Goal: Complete application form

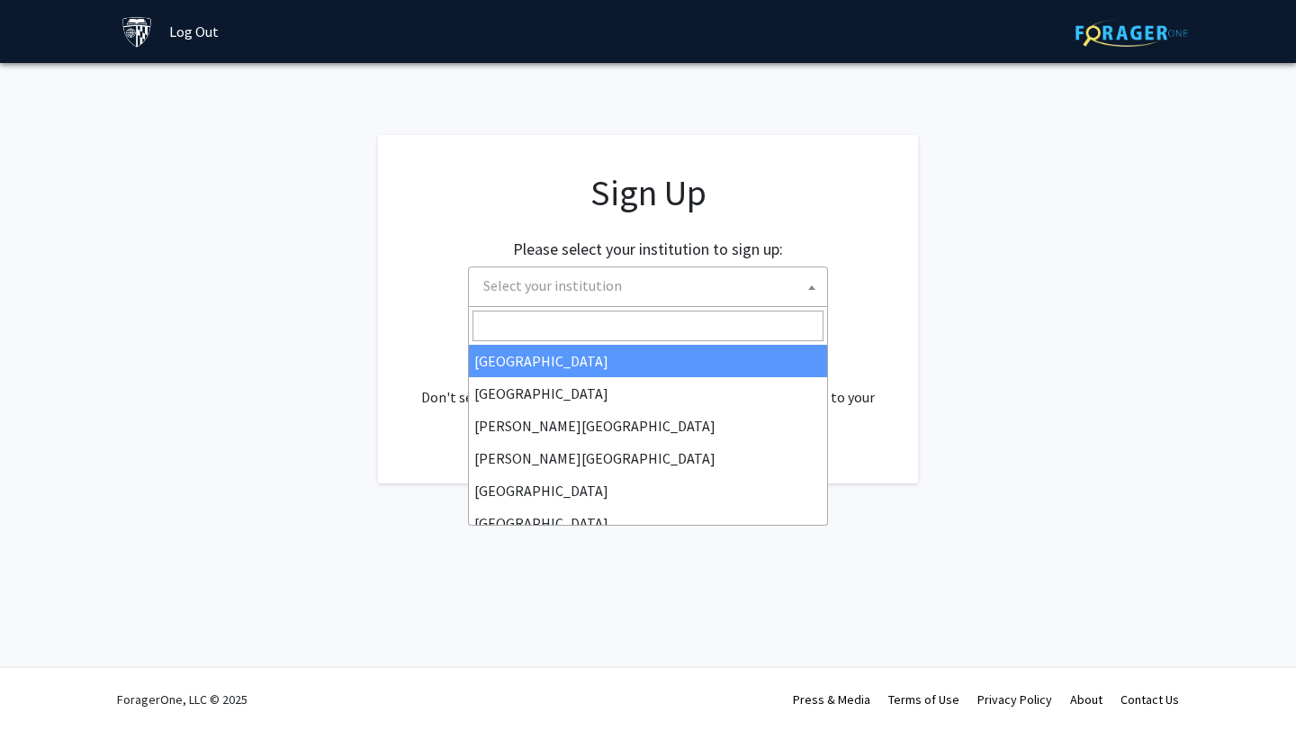
click at [724, 273] on span "Select your institution" at bounding box center [651, 285] width 351 height 37
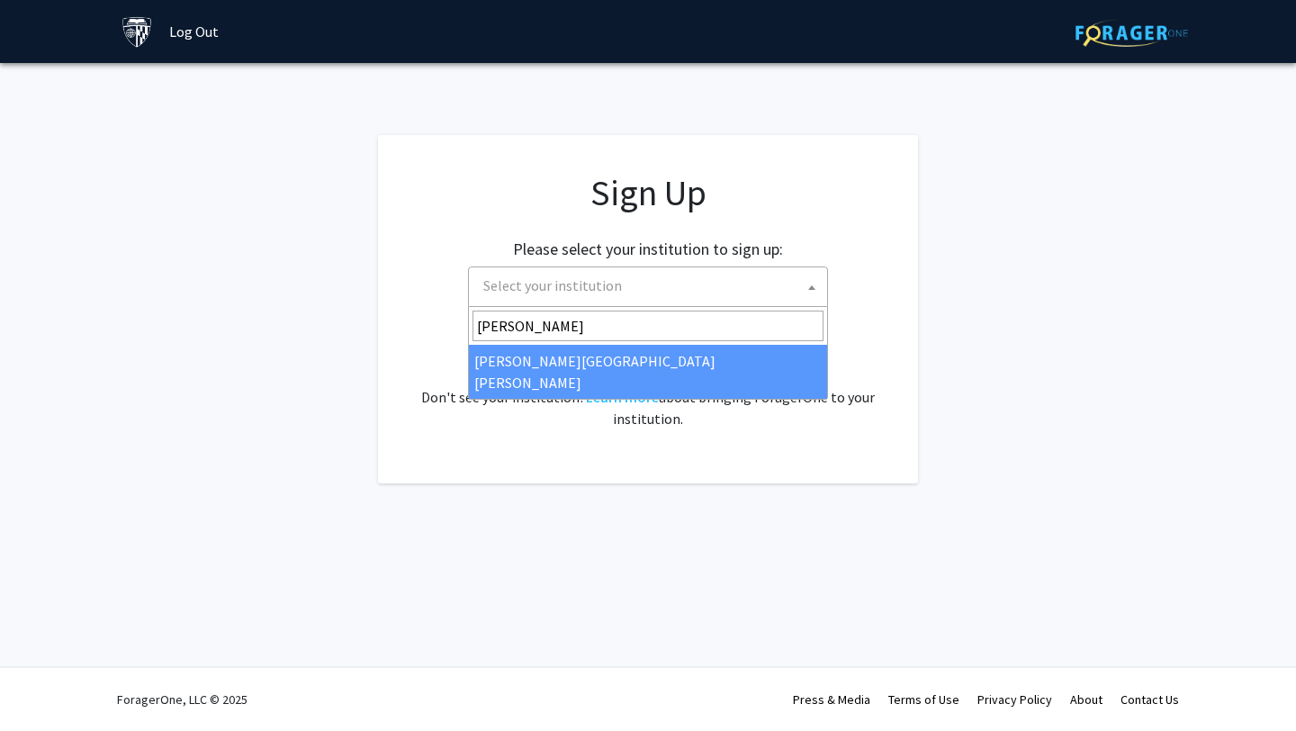
type input "[PERSON_NAME]"
select select "1"
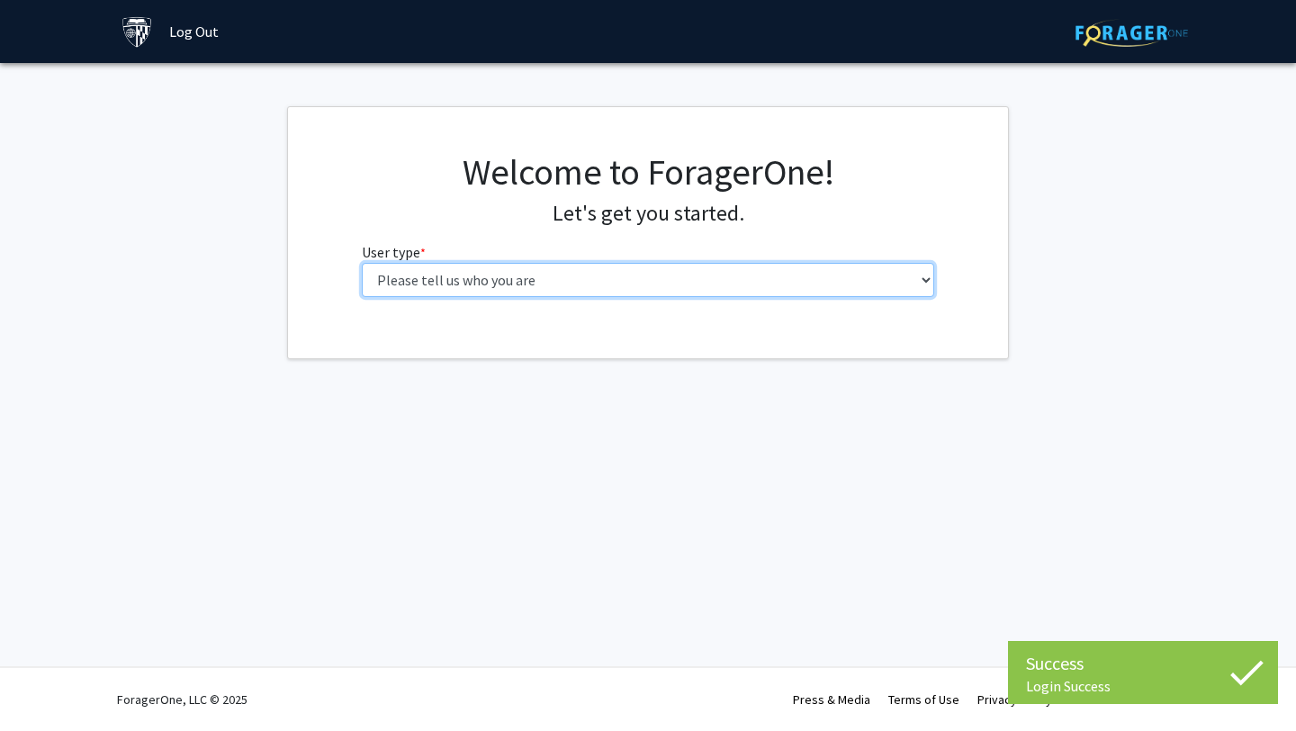
click at [554, 279] on select "Please tell us who you are Undergraduate Student Master's Student Doctoral Cand…" at bounding box center [648, 280] width 573 height 34
select select "2: masters"
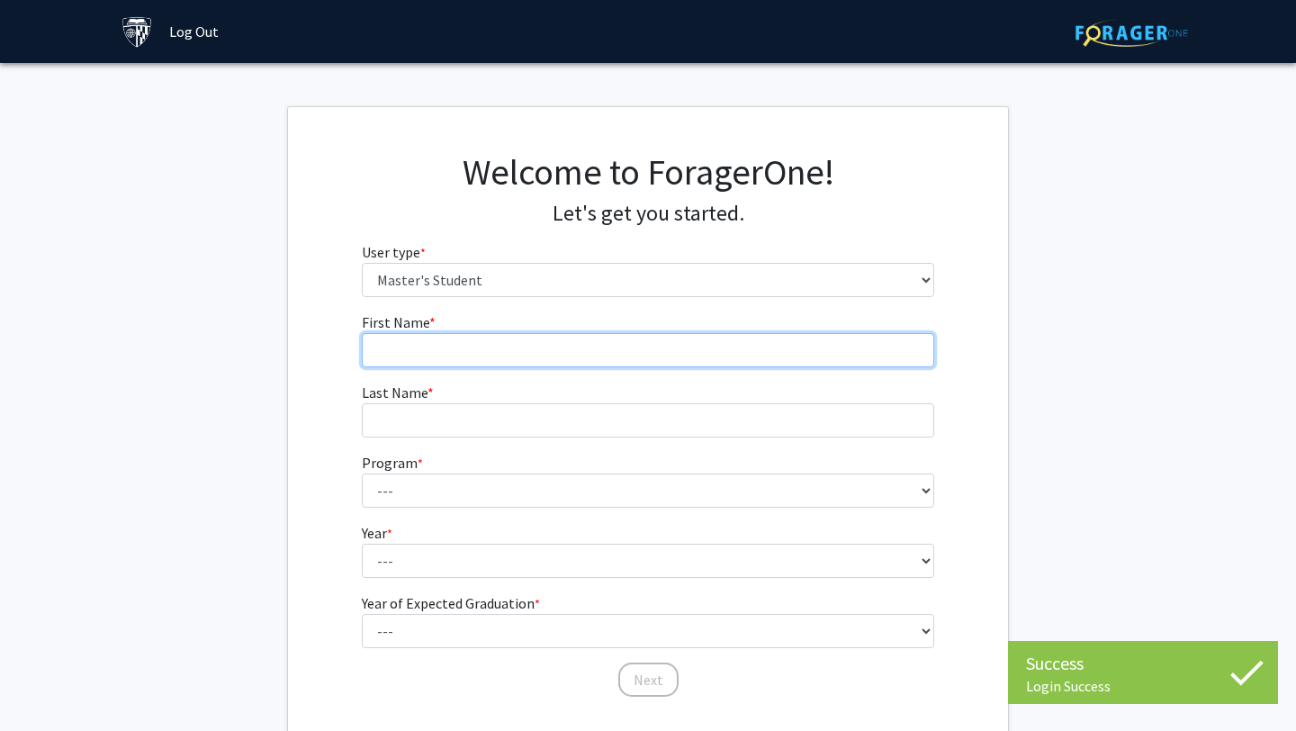
click at [555, 350] on input "First Name * required" at bounding box center [648, 350] width 573 height 34
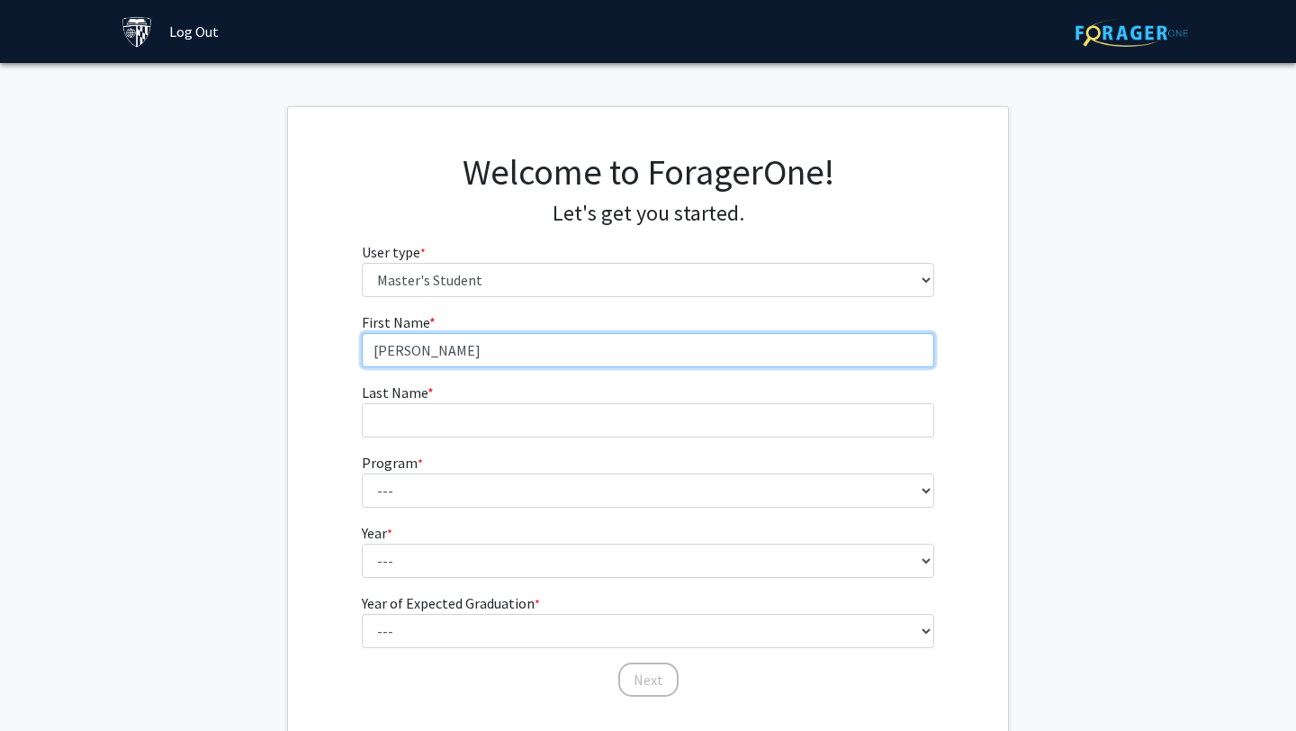
type input "Kanika"
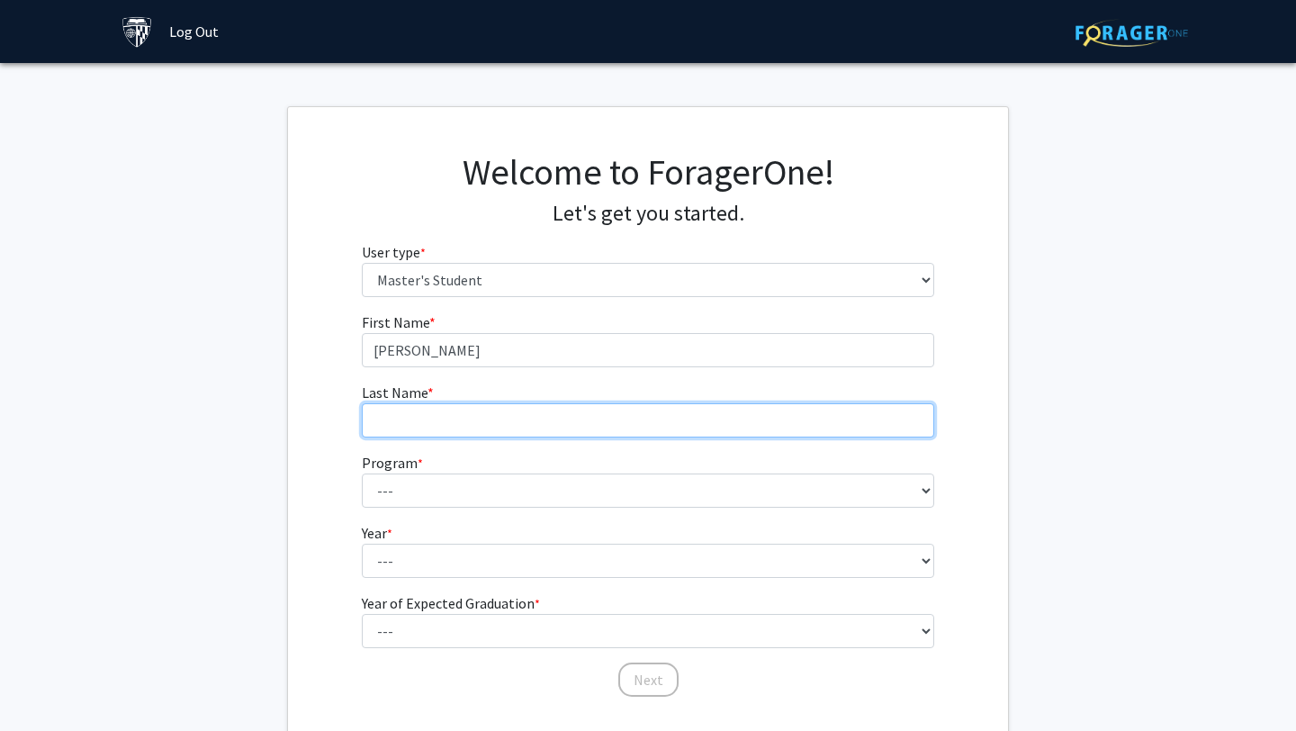
type input "Patel"
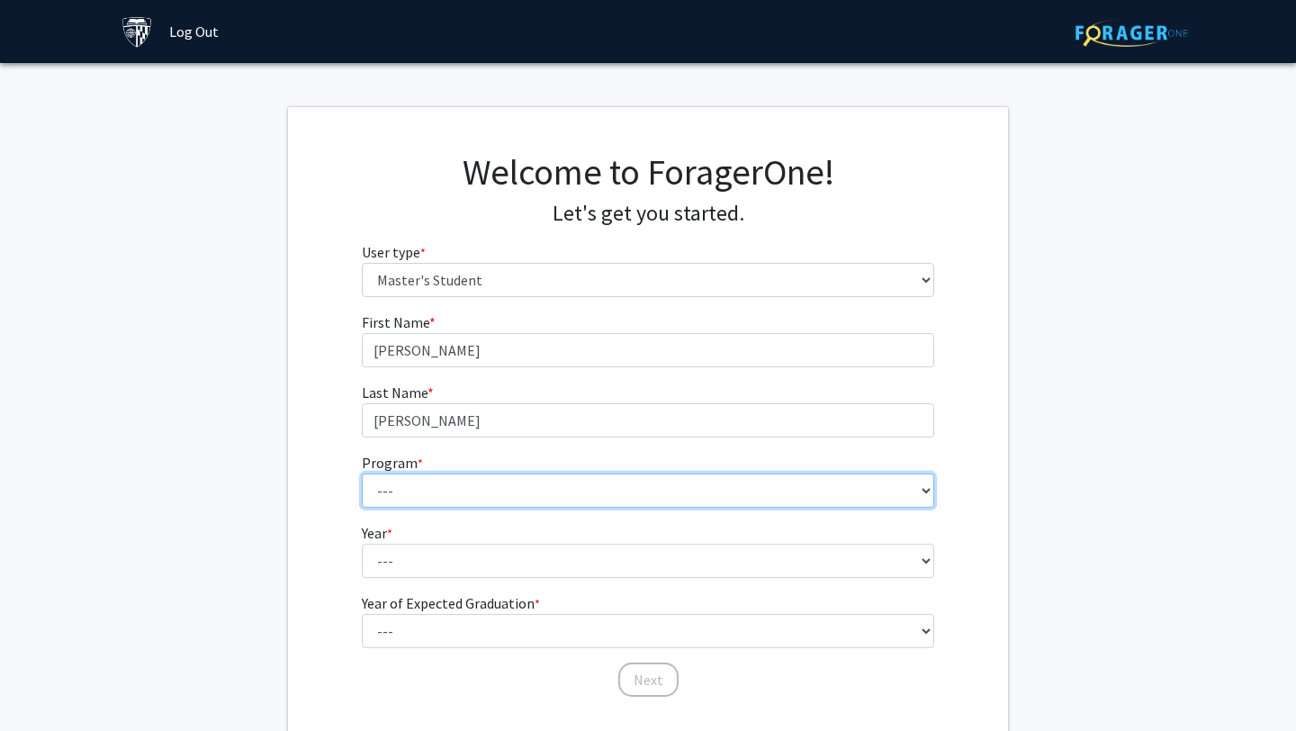
click at [463, 491] on select "--- Anatomy Education Applied and Computational Mathematics Applied Biomedical …" at bounding box center [648, 490] width 573 height 34
select select "100: 85"
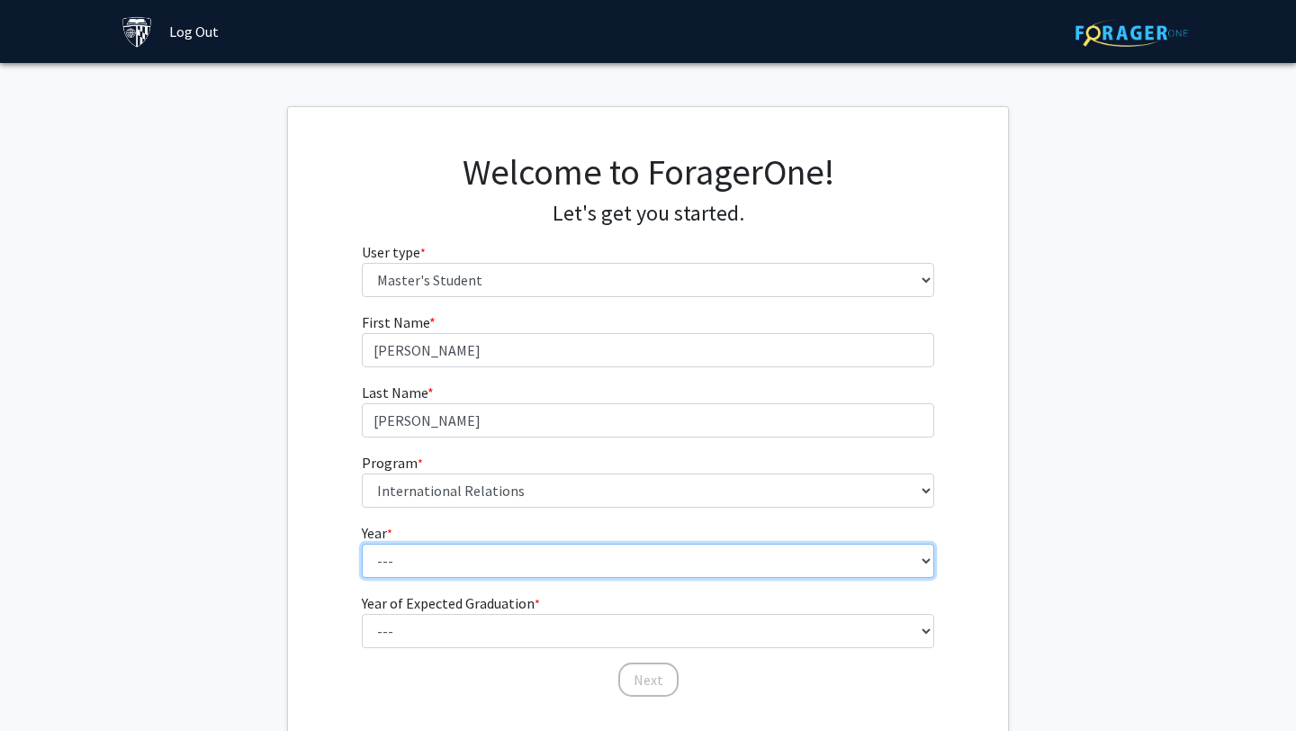
click at [482, 566] on select "--- First Year Second Year" at bounding box center [648, 561] width 573 height 34
select select "1: first_year"
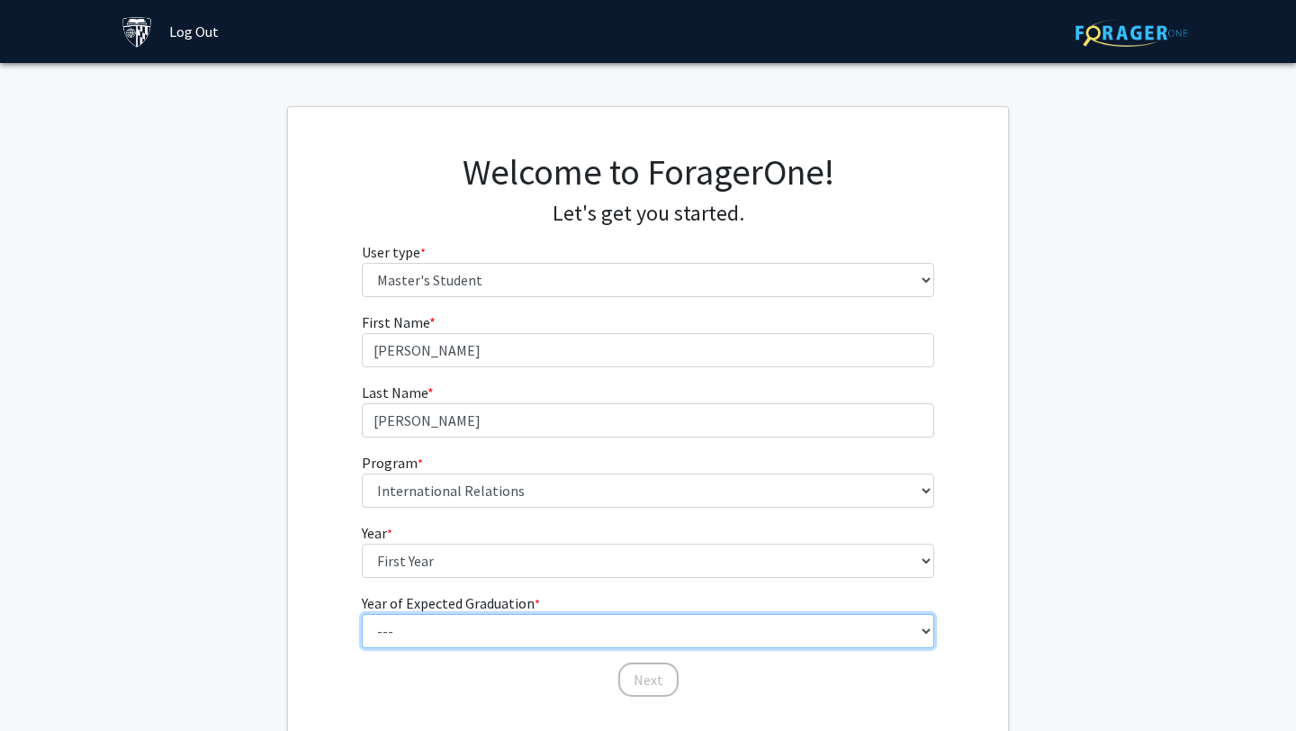
click at [470, 629] on select "--- 2025 2026 2027 2028 2029 2030 2031 2032 2033 2034" at bounding box center [648, 631] width 573 height 34
select select "3: 2027"
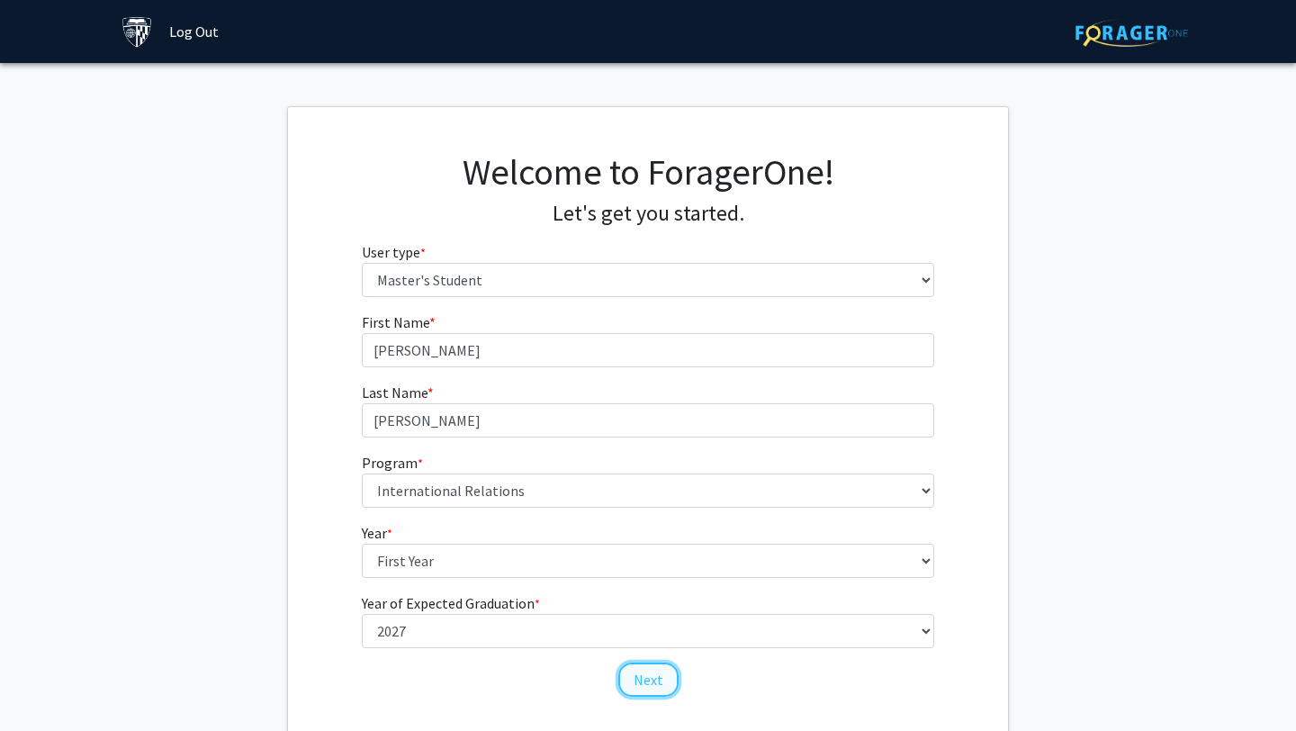
click at [647, 671] on button "Next" at bounding box center [648, 679] width 60 height 34
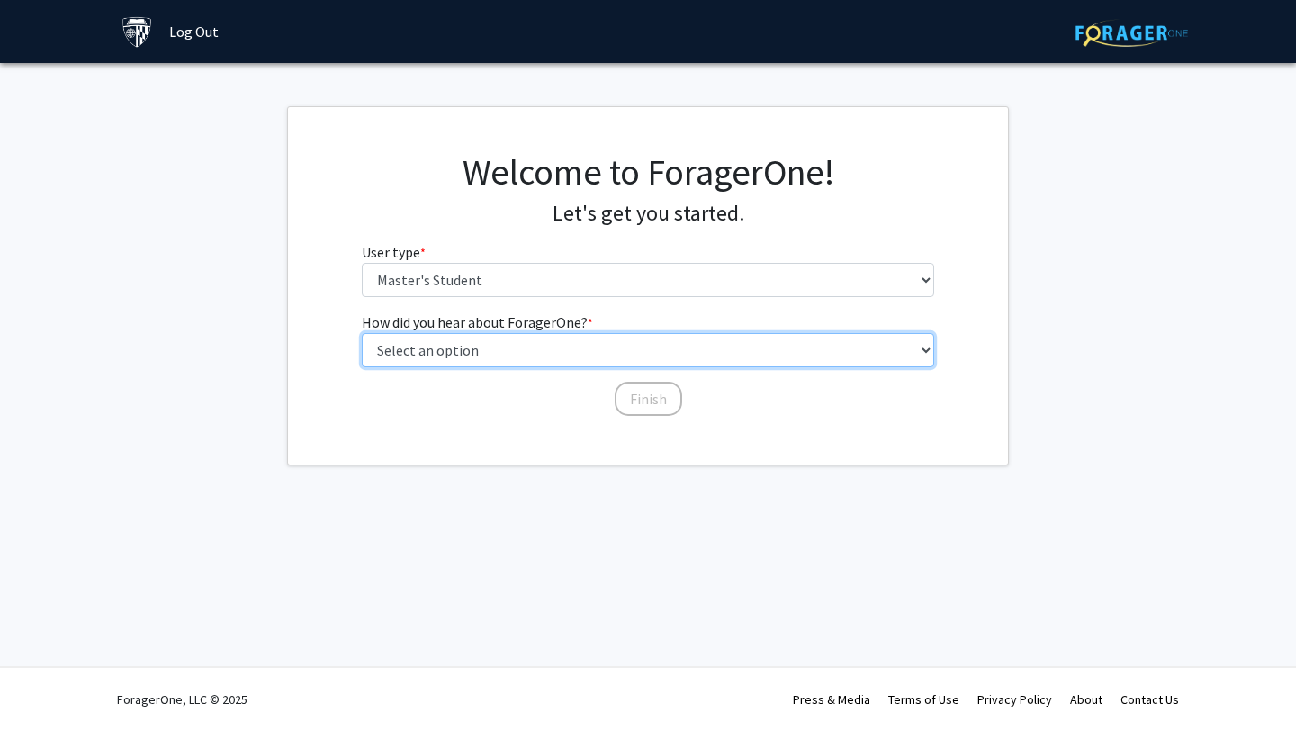
click at [691, 345] on select "Select an option Peer/student recommendation Faculty/staff recommendation Unive…" at bounding box center [648, 350] width 573 height 34
select select "3: university_website"
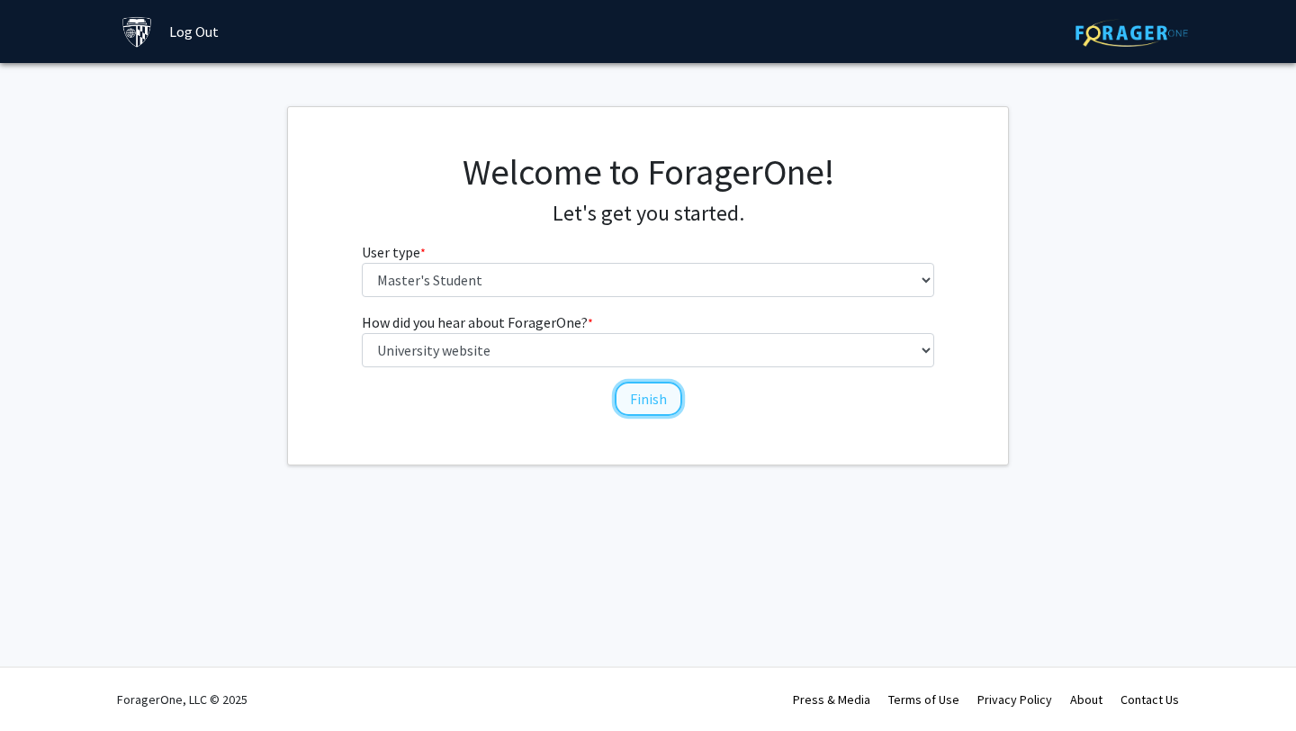
click at [644, 401] on button "Finish" at bounding box center [649, 399] width 68 height 34
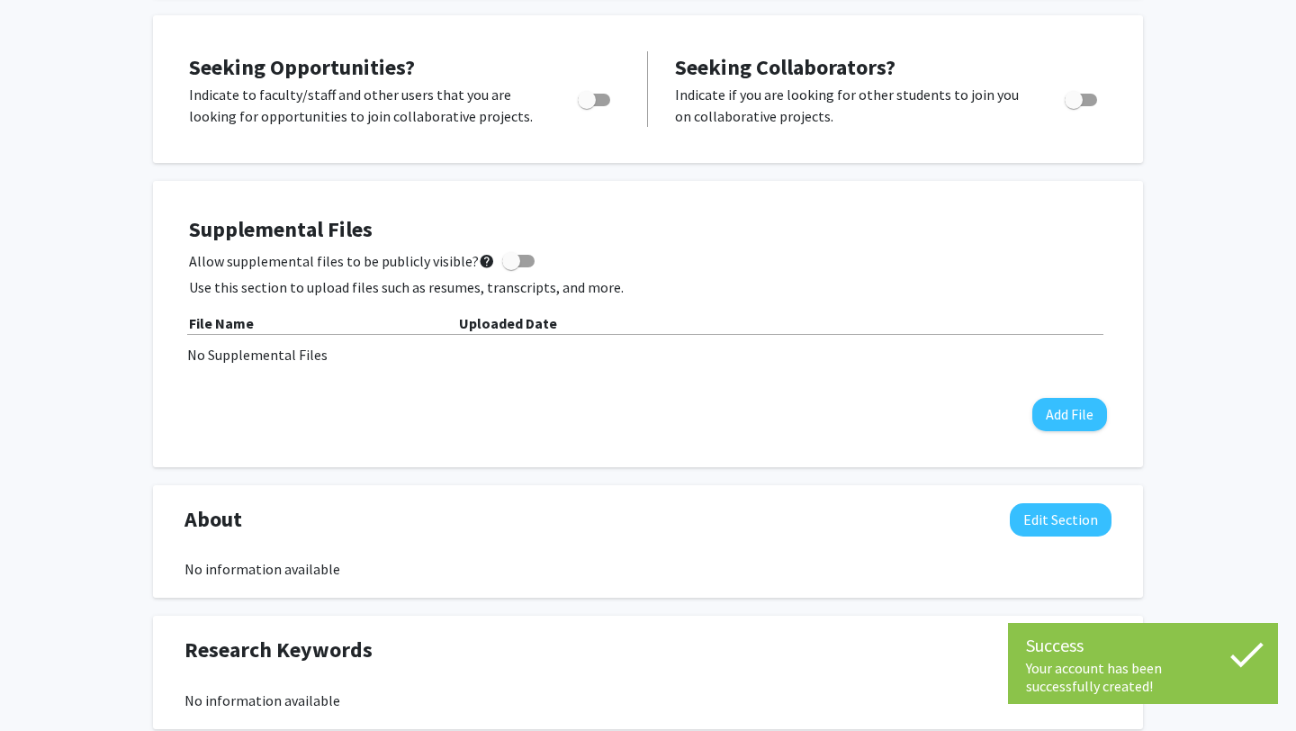
scroll to position [520, 0]
